Goal: Task Accomplishment & Management: Manage account settings

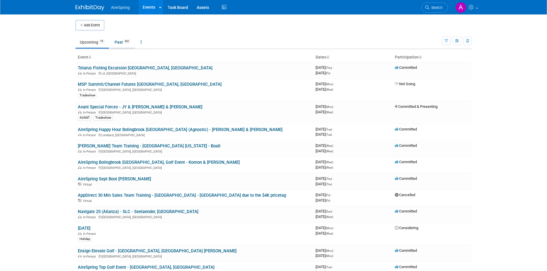
click at [120, 44] on link "Past 961" at bounding box center [122, 42] width 25 height 11
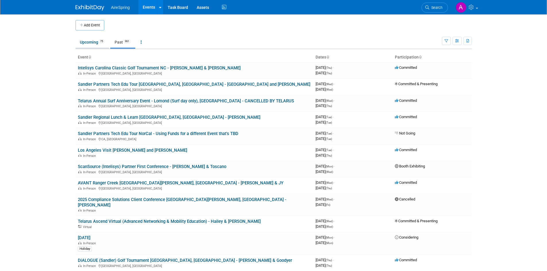
click at [88, 44] on link "Upcoming 75" at bounding box center [93, 42] width 34 height 11
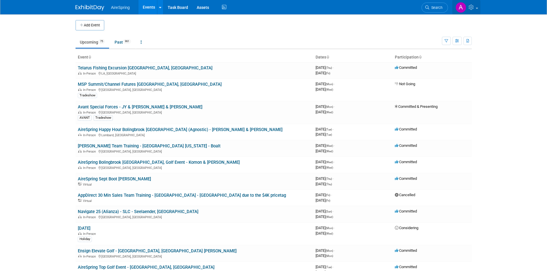
click at [473, 9] on icon at bounding box center [472, 7] width 7 height 5
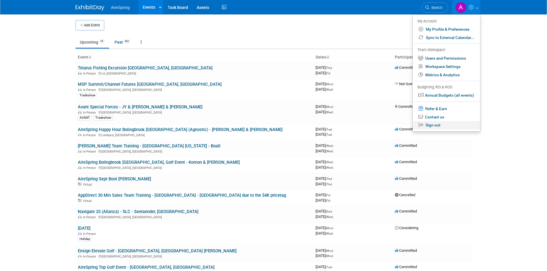
click at [442, 125] on link "Sign out" at bounding box center [447, 125] width 68 height 8
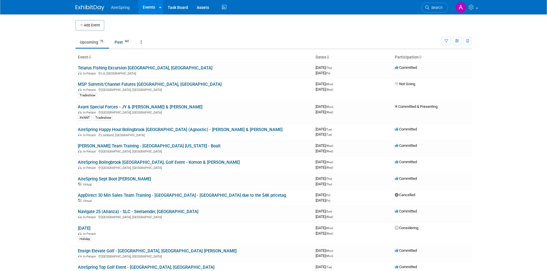
drag, startPoint x: 507, startPoint y: 0, endPoint x: 40, endPoint y: 29, distance: 467.7
click at [40, 29] on body "AireSpring Events Add Event Bulk Upload Events Shareable Event Boards Recently …" at bounding box center [273, 135] width 547 height 271
